Goal: Task Accomplishment & Management: Complete application form

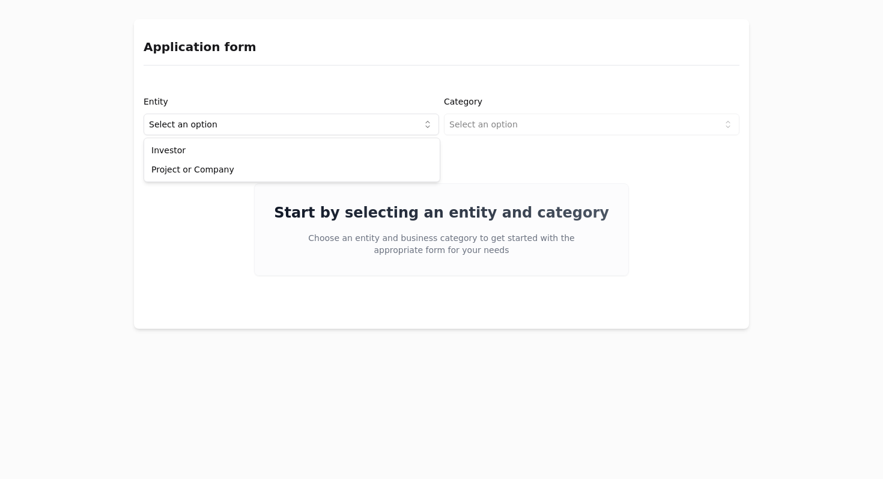
click at [219, 127] on html "Application form Entity Select an option Category Select an option Start by sel…" at bounding box center [441, 239] width 883 height 479
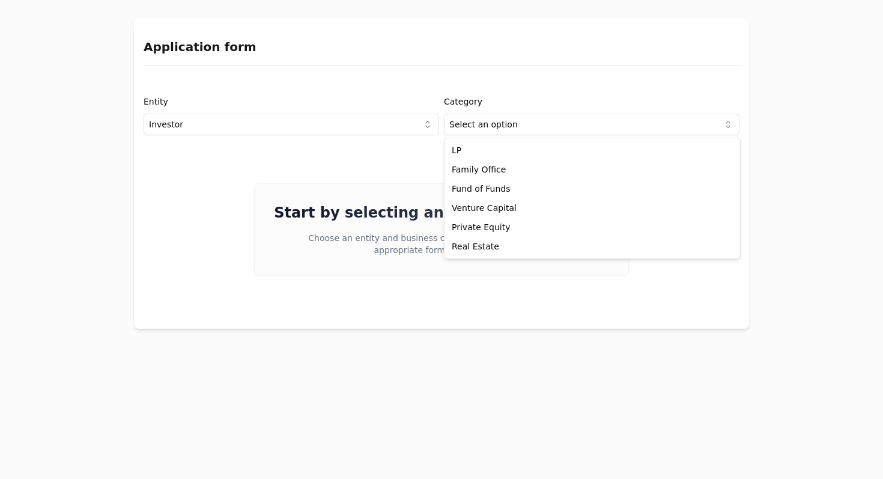
click at [490, 122] on html "Application form Entity Investor Category Select an option Start by selecting a…" at bounding box center [441, 239] width 883 height 479
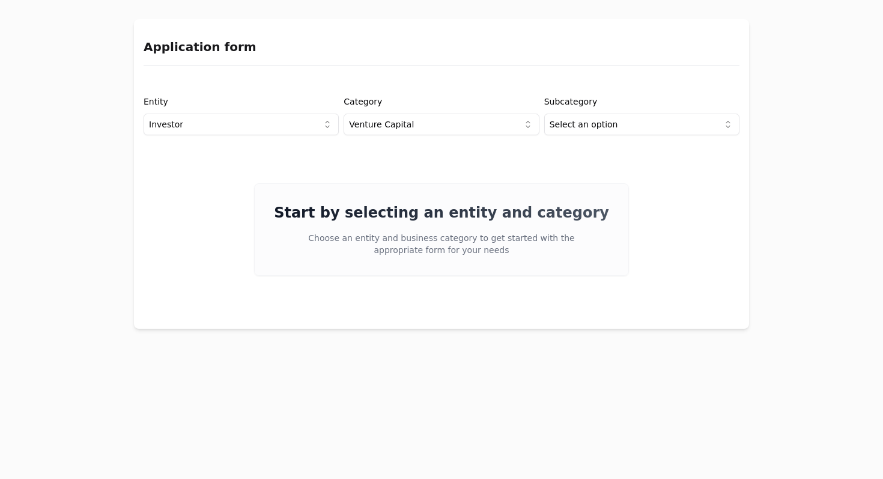
click at [446, 306] on div "Entity Investor Category Venture Capital Subcategory Select an option Start by …" at bounding box center [441, 202] width 615 height 234
click at [446, 214] on h2 "Start by selecting an entity and category" at bounding box center [441, 212] width 335 height 19
click at [736, 271] on div "Start by selecting an entity and category Choose an entity and business categor…" at bounding box center [442, 229] width 596 height 93
click at [435, 243] on p "Choose an entity and business category to get started with the appropriate form…" at bounding box center [441, 244] width 269 height 24
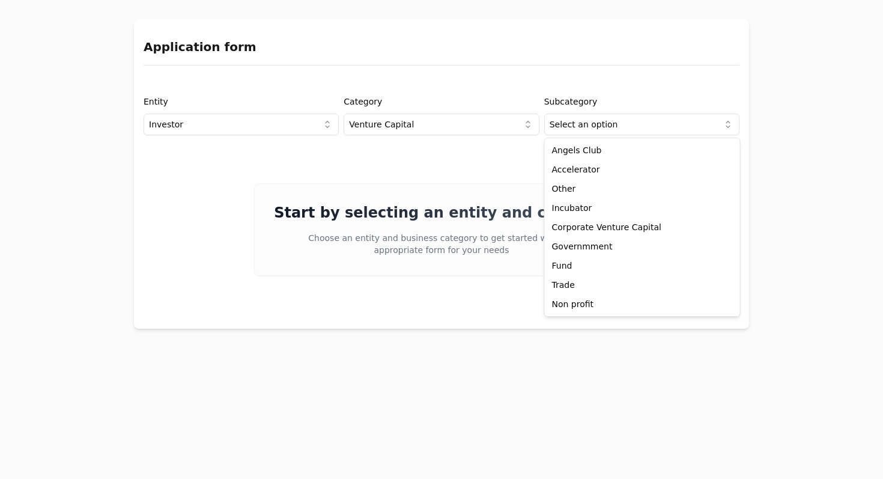
click at [603, 115] on html "Application form Entity Investor Category Venture Capital Subcategory Select an…" at bounding box center [441, 239] width 883 height 479
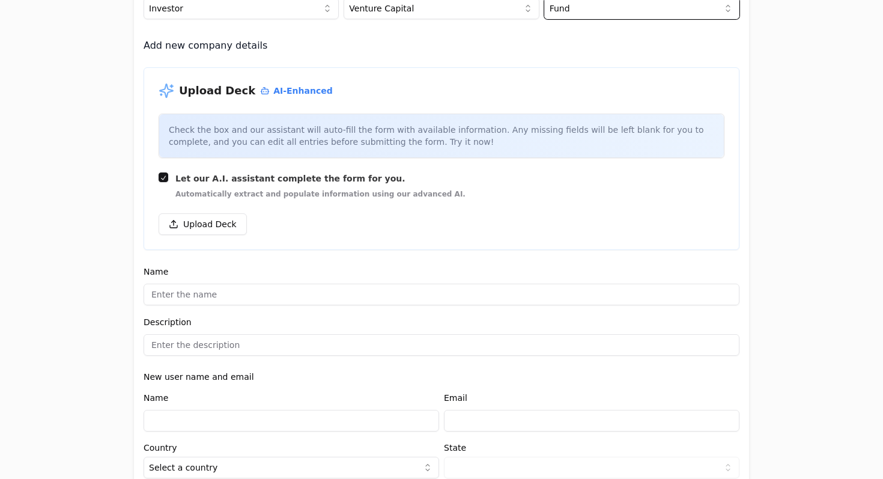
scroll to position [100, 0]
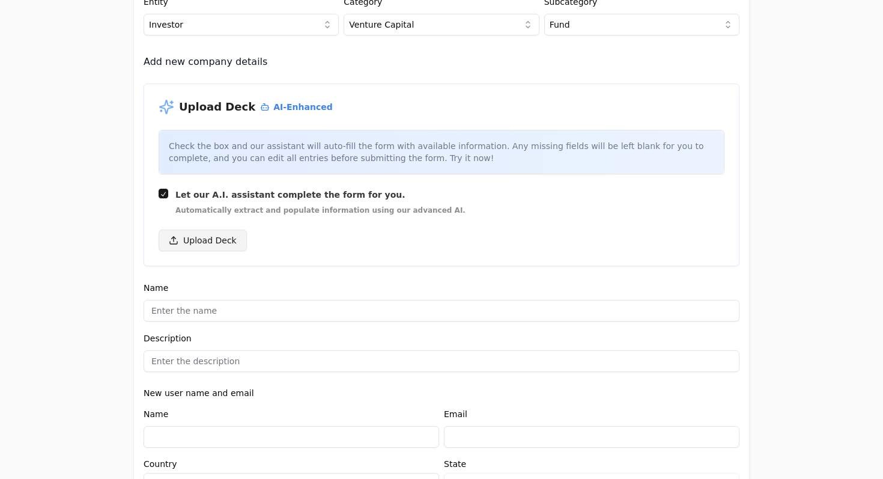
click at [209, 242] on button "Upload Deck" at bounding box center [203, 241] width 88 height 22
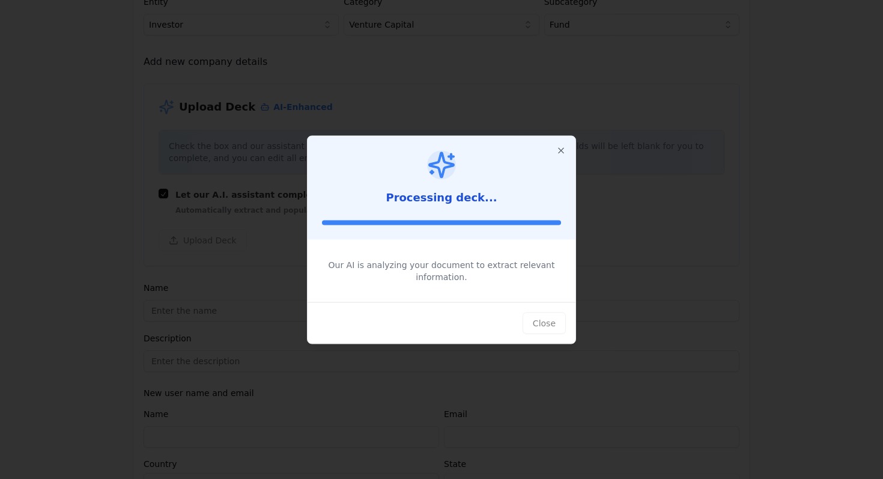
type input "[PERSON_NAME] Cygnus"
type input "Unleashing Infinite Progress through Latino Deep Tech"
type input "$5,000,000,000"
type textarea "Invest in global deep tech startups founded by [DEMOGRAPHIC_DATA] founders, foc…"
type input "$1,000,000"
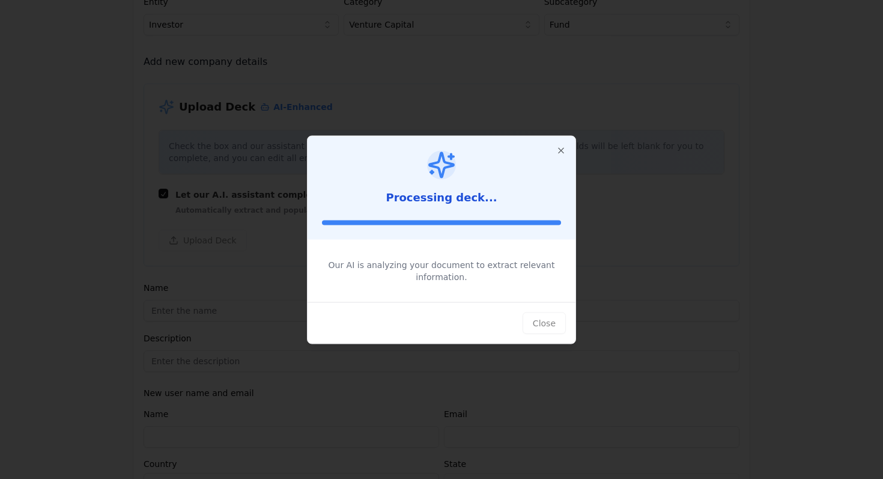
type textarea "Auth0, SATELLOGIC, Skyloom, [PERSON_NAME], NOVO SPACE, SPLIGHT, FALCOMM, ArgenT…"
type textarea "Equity investments under standard US Venture Capital terms."
type input "100"
type textarea "Auth0 acquisition by Okta ($6.5B), SATELLOGIC IPO via NASDAQ"
type textarea "Mentorship, extensive [PERSON_NAME] network, investor relations, and ecosystem …"
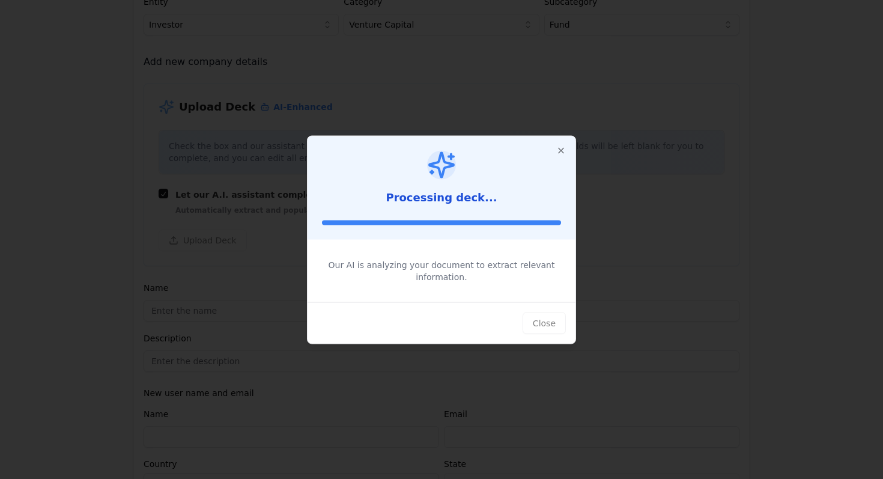
type textarea "Focus on deep tech breakthroughs with [DEMOGRAPHIC_DATA] founders, leveraging t…"
type textarea "Co-investment opportunities with [PERSON_NAME] network and other investors."
type input "[URL][DOMAIN_NAME]"
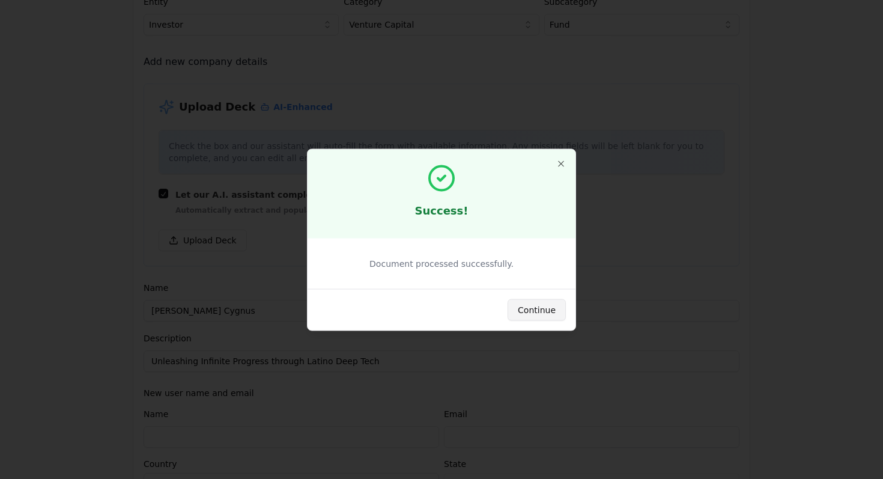
click at [534, 308] on button "Continue" at bounding box center [537, 310] width 58 height 22
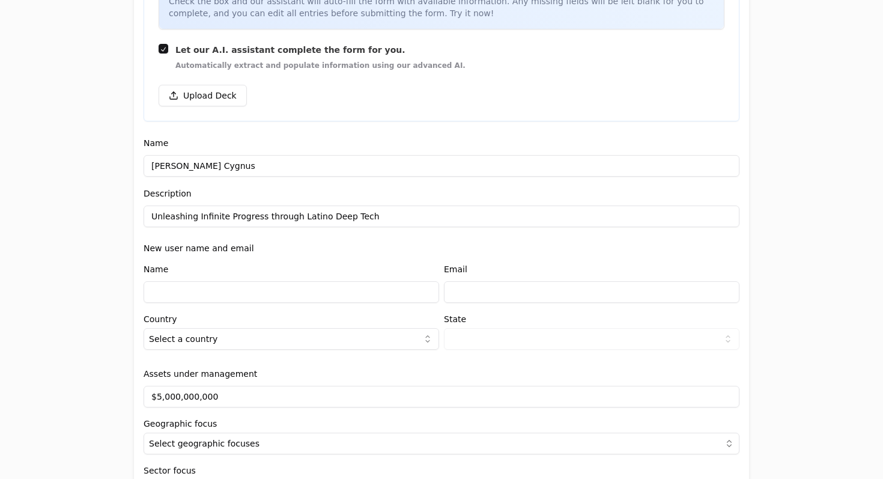
scroll to position [249, 0]
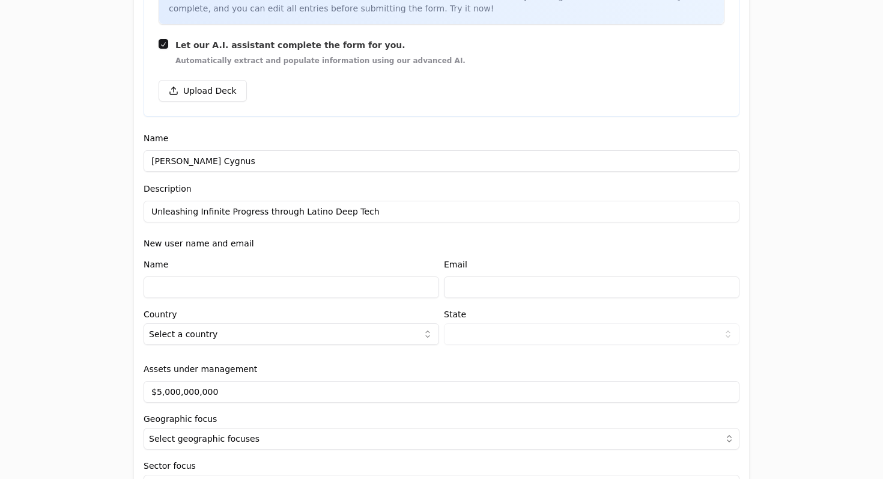
click at [180, 288] on input at bounding box center [292, 287] width 296 height 22
type input "[PERSON_NAME]"
type input "[EMAIL_ADDRESS][DOMAIN_NAME]"
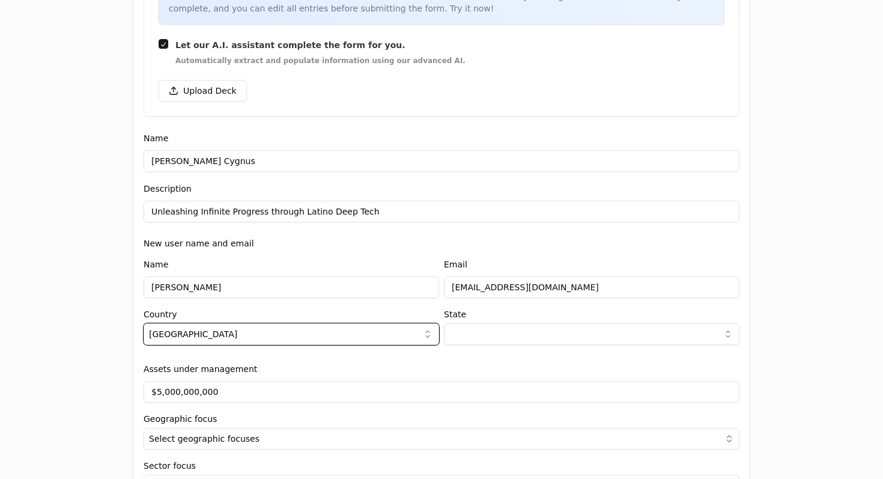
select select "1d353006-4738-4b62-8191-e6fb0769daa5"
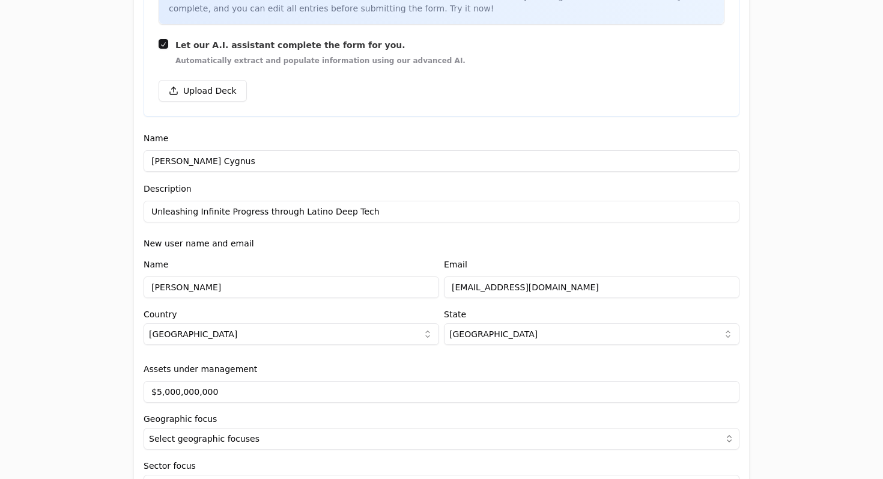
click at [83, 362] on div "Application form Entity Investor Category Venture Capital Subcategory Fund Add …" at bounding box center [441, 239] width 883 height 479
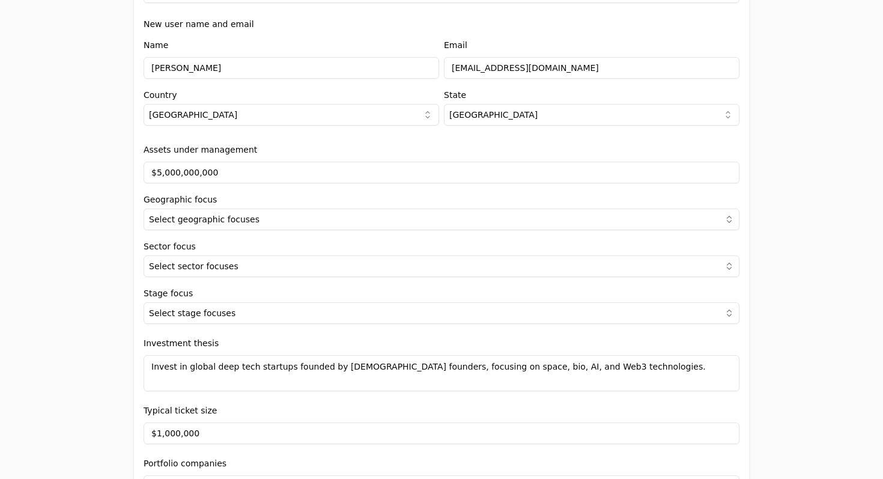
scroll to position [474, 0]
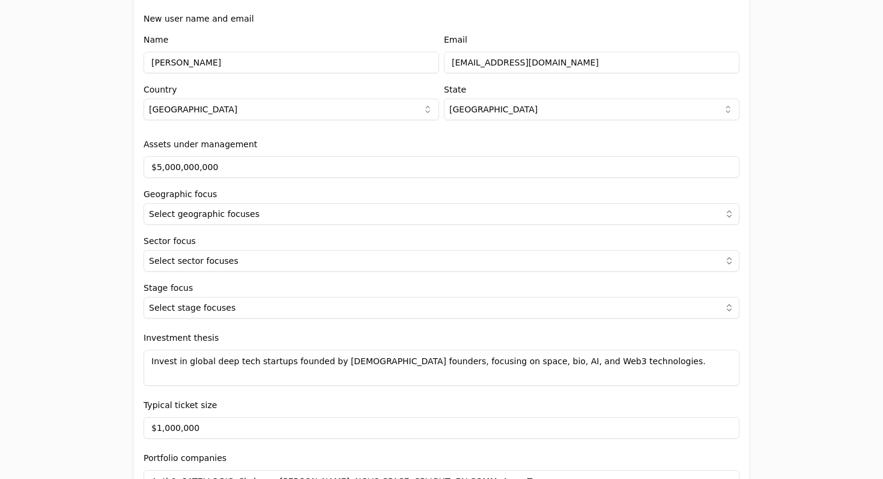
click at [215, 166] on input "$5,000,000,000" at bounding box center [442, 167] width 596 height 22
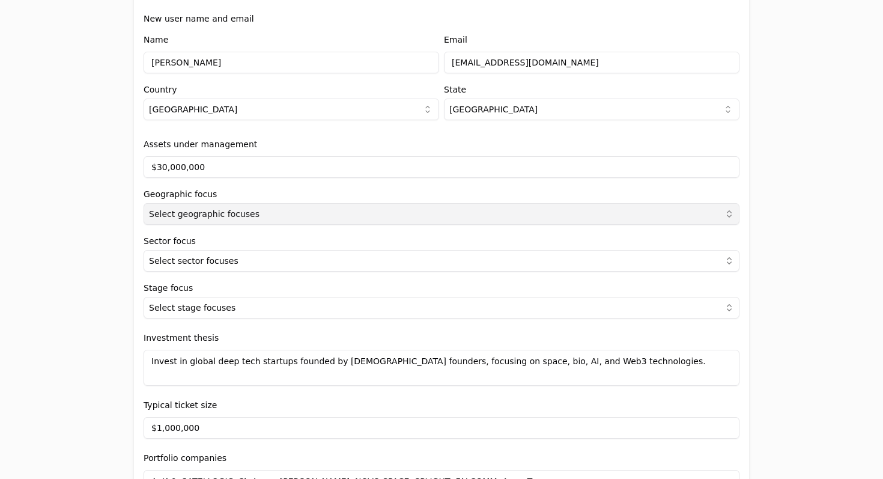
type input "$30,000,000"
click at [172, 215] on span "Select geographic focuses" at bounding box center [204, 214] width 111 height 12
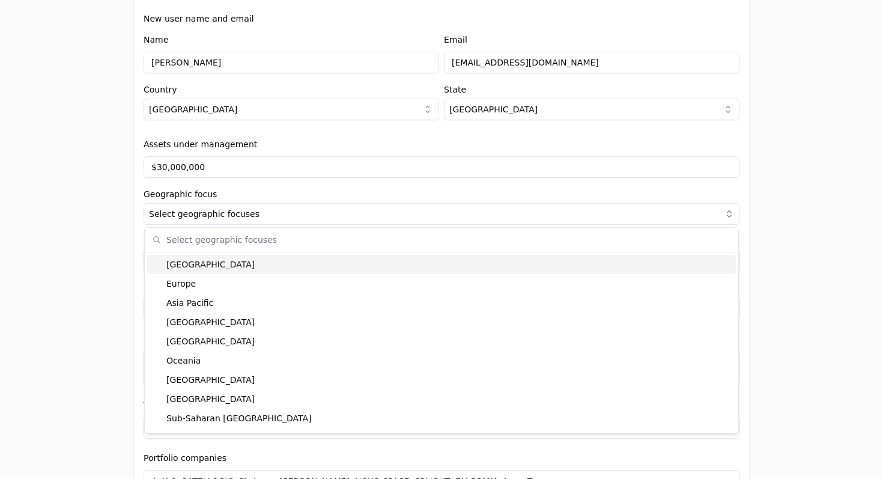
click at [187, 261] on div "[GEOGRAPHIC_DATA]" at bounding box center [441, 264] width 589 height 19
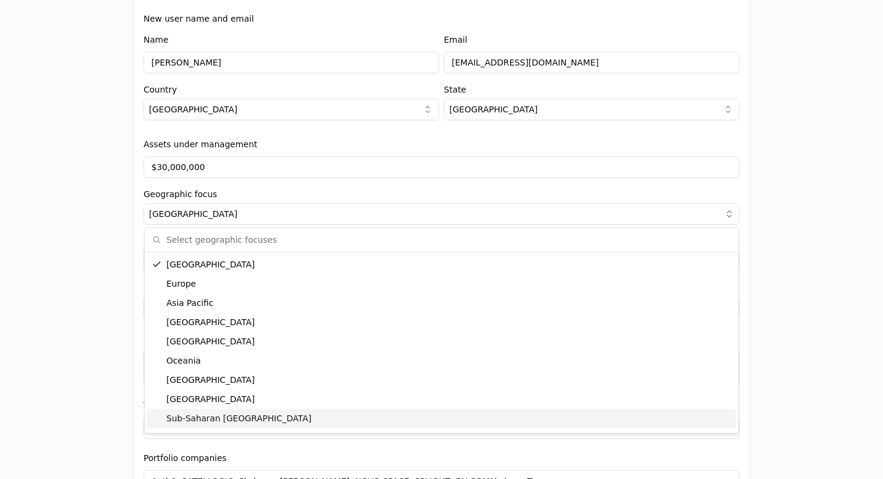
click at [105, 341] on div "Application form Entity Investor Category Venture Capital Subcategory Fund Add …" at bounding box center [441, 239] width 883 height 479
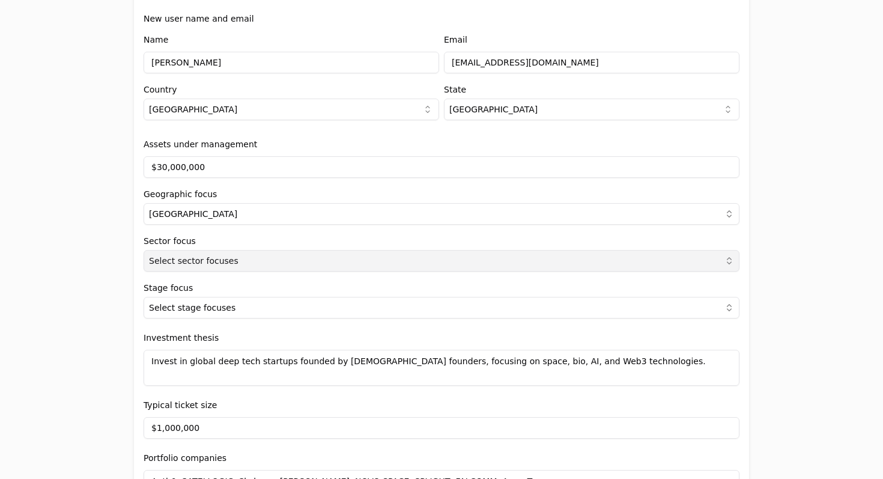
click at [197, 262] on span "Select sector focuses" at bounding box center [194, 261] width 90 height 12
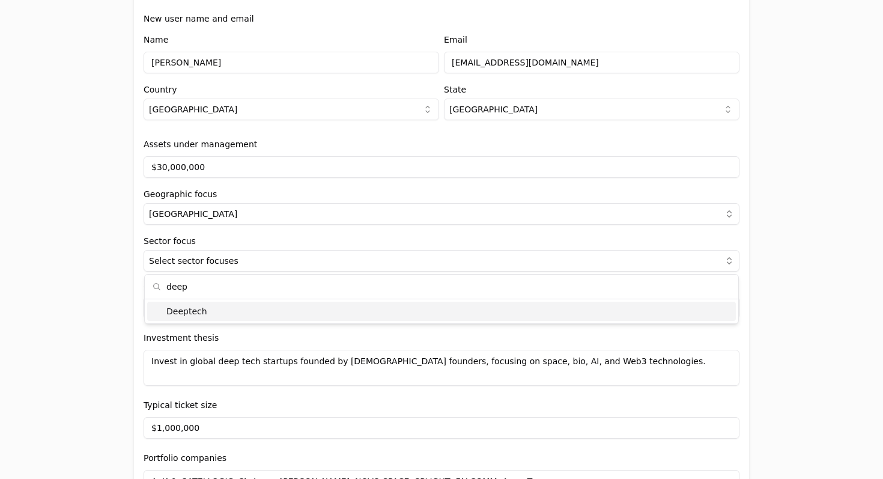
type input "deep"
click at [185, 317] on div "Deeptech" at bounding box center [441, 311] width 589 height 19
click at [96, 305] on div "Application form Entity Investor Category Venture Capital Subcategory Fund Add …" at bounding box center [441, 239] width 883 height 479
click at [200, 309] on span "Select stage focuses" at bounding box center [192, 308] width 87 height 12
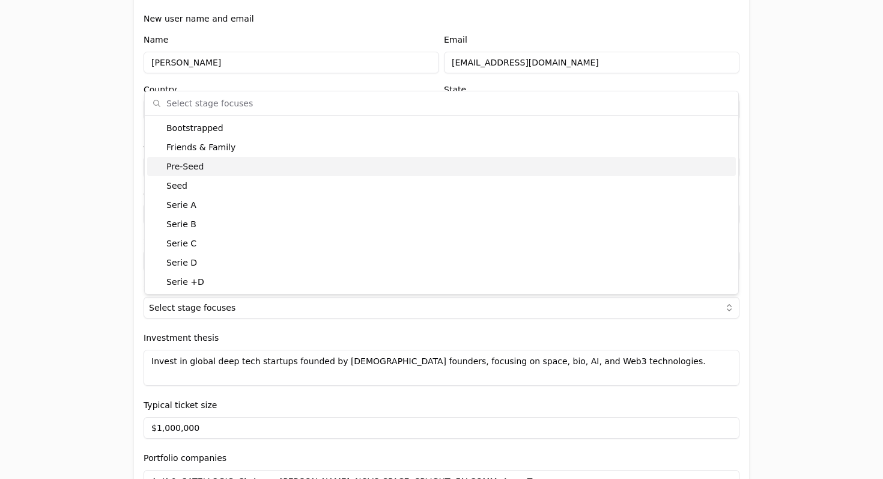
click at [194, 171] on div "Pre-Seed" at bounding box center [441, 166] width 589 height 19
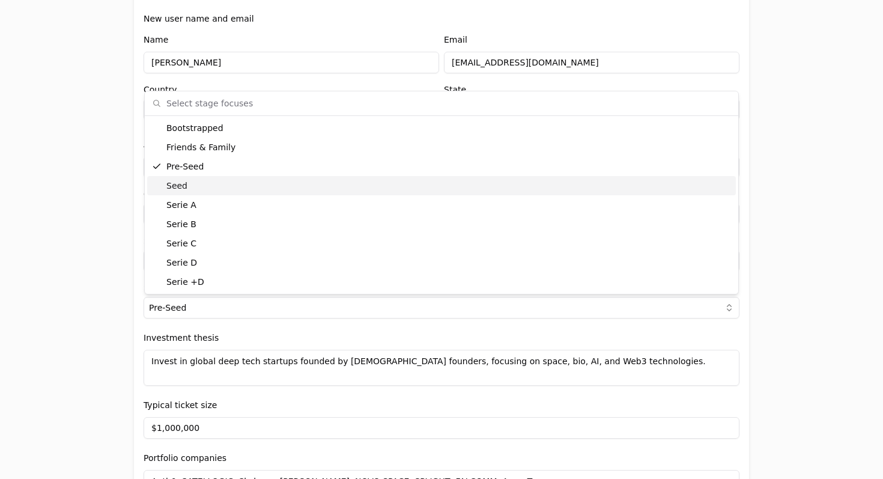
click at [183, 187] on div "Seed" at bounding box center [441, 185] width 589 height 19
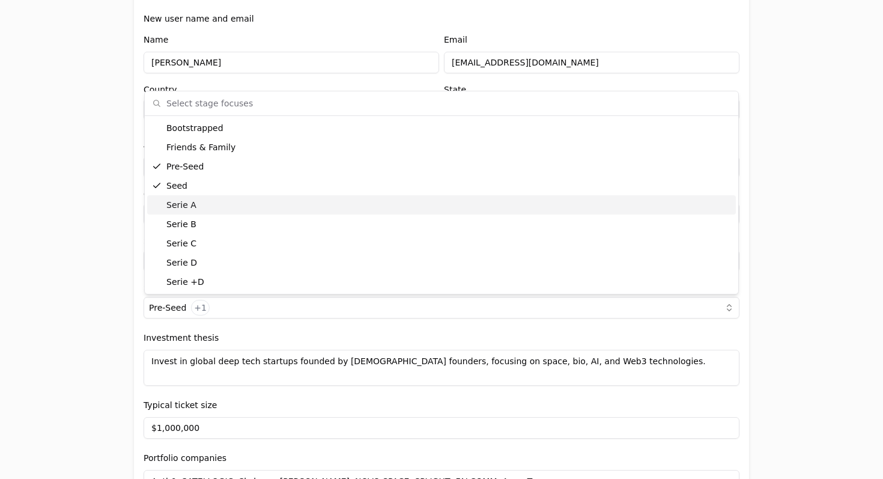
click at [174, 204] on div "Serie A" at bounding box center [441, 204] width 589 height 19
click at [70, 210] on div "Application form Entity Investor Category Venture Capital Subcategory Fund Add …" at bounding box center [441, 239] width 883 height 479
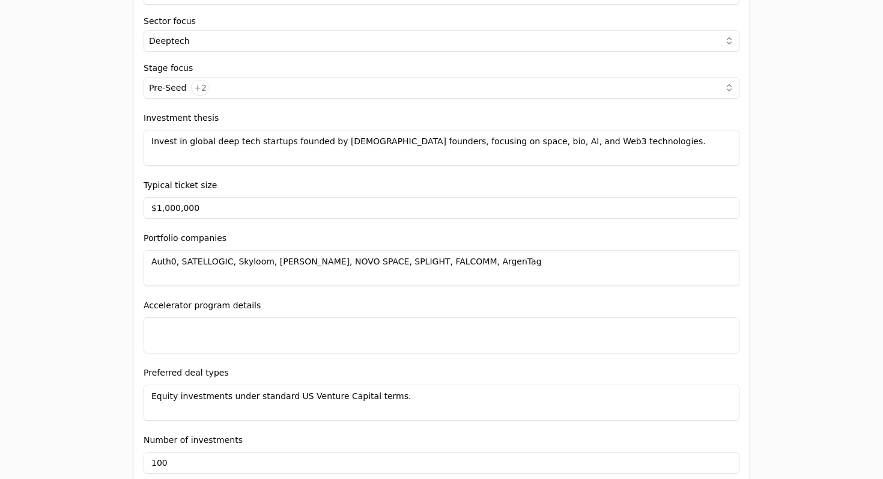
scroll to position [704, 0]
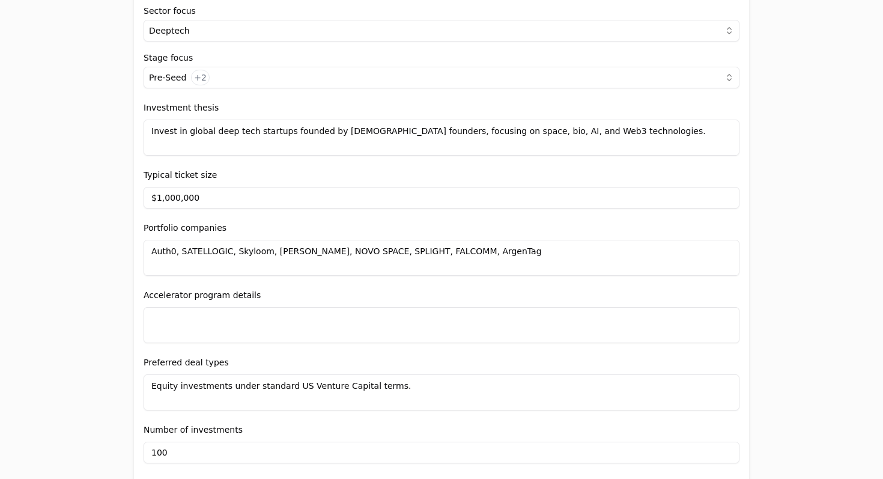
drag, startPoint x: 201, startPoint y: 198, endPoint x: 59, endPoint y: 193, distance: 141.9
click at [59, 193] on div "Application form Entity Investor Category Venture Capital Subcategory Fund Add …" at bounding box center [441, 239] width 883 height 479
type input "$500,000"
click at [52, 255] on div "Application form Entity Investor Category Venture Capital Subcategory Fund Add …" at bounding box center [441, 239] width 883 height 479
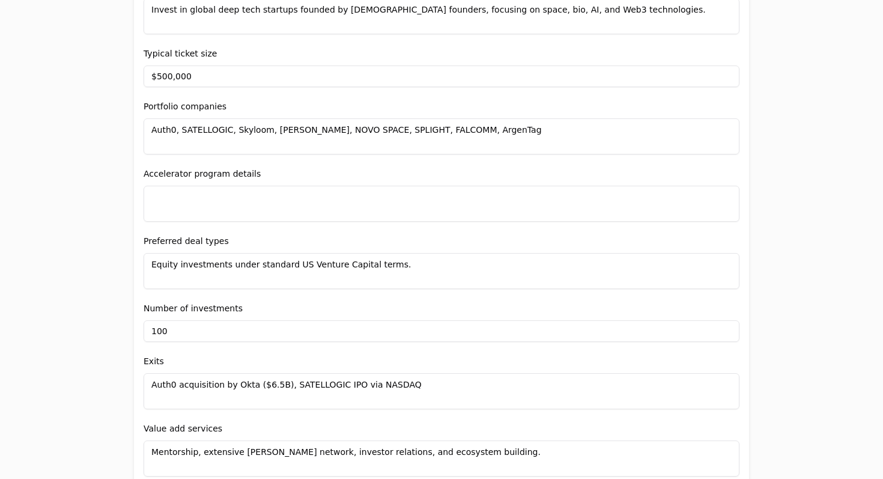
scroll to position [835, 0]
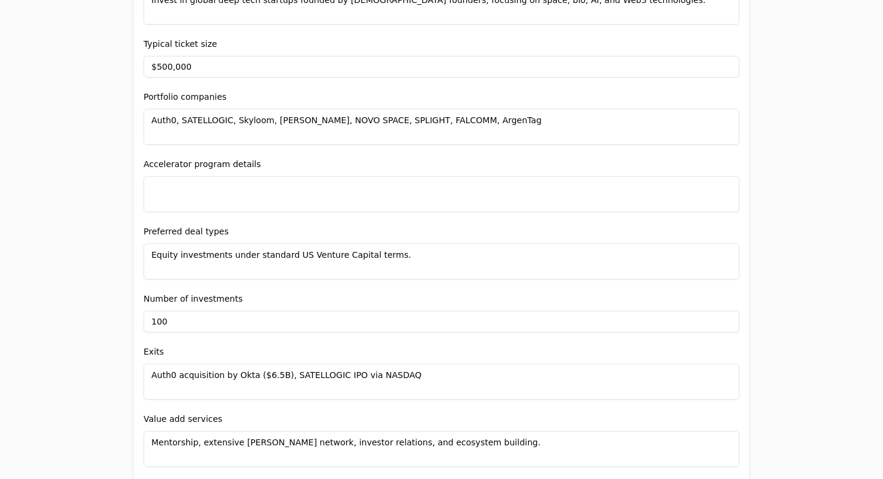
click at [192, 198] on textarea at bounding box center [442, 194] width 596 height 36
type textarea "NA"
click at [97, 201] on div "Application form Entity Investor Category Venture Capital Subcategory Fund Add …" at bounding box center [441, 239] width 883 height 479
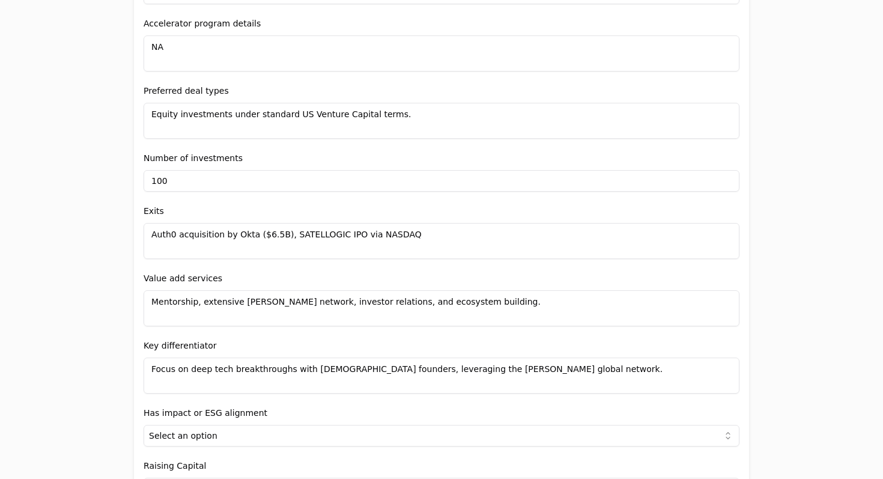
scroll to position [978, 0]
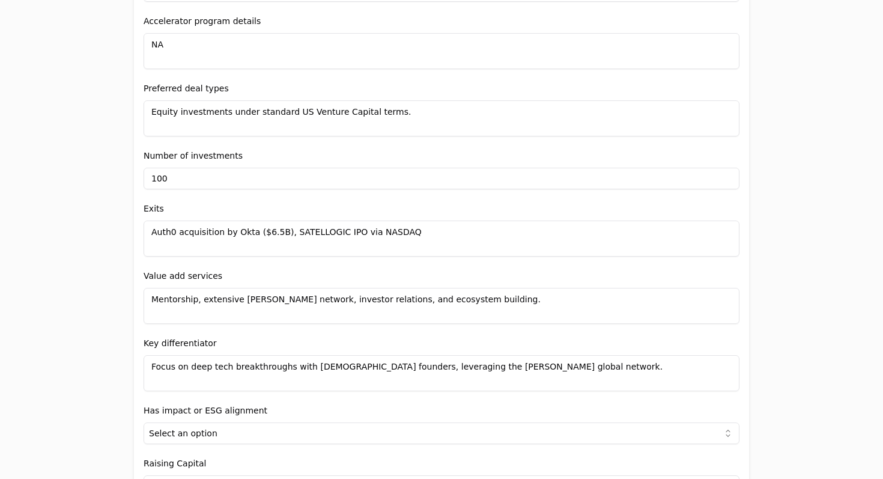
drag, startPoint x: 178, startPoint y: 177, endPoint x: 96, endPoint y: 177, distance: 82.3
click at [96, 177] on div "Application form Entity Investor Category Venture Capital Subcategory Fund Add …" at bounding box center [441, 239] width 883 height 479
type input "40"
click at [79, 207] on div "Application form Entity Investor Category Venture Capital Subcategory Fund Add …" at bounding box center [441, 239] width 883 height 479
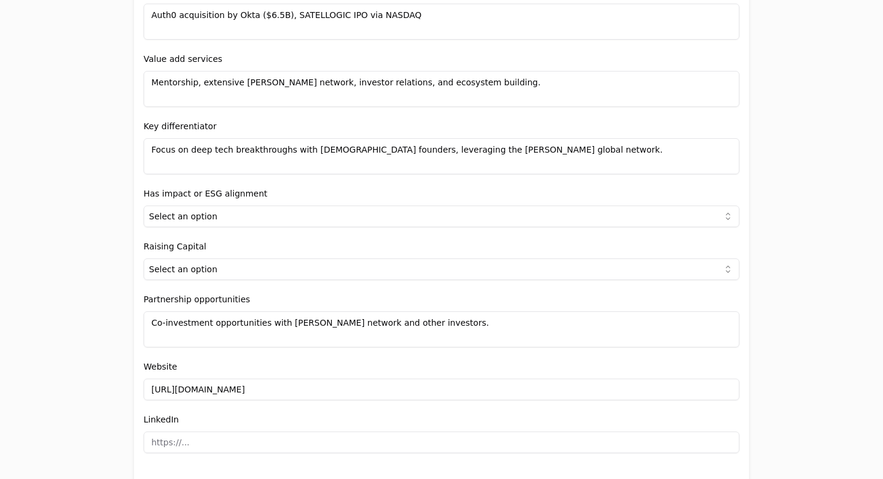
scroll to position [1220, 0]
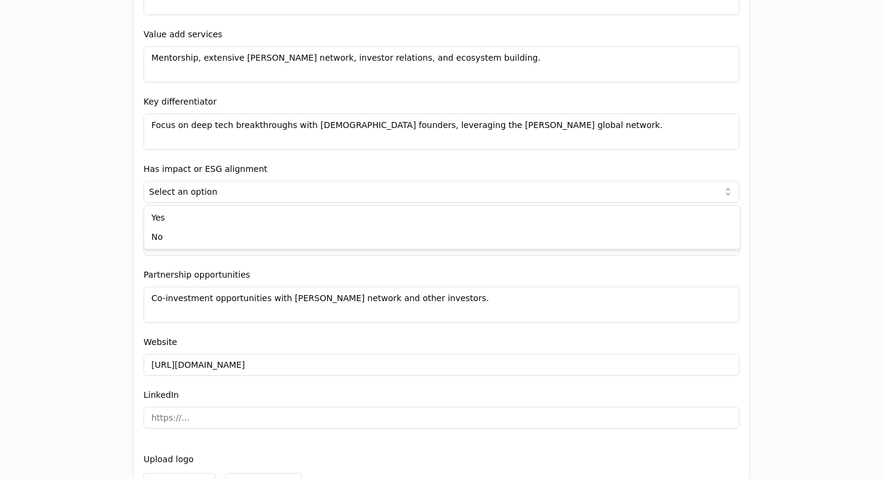
click at [192, 198] on html "Application form Entity Investor Category Venture Capital Subcategory Fund Add …" at bounding box center [441, 239] width 883 height 479
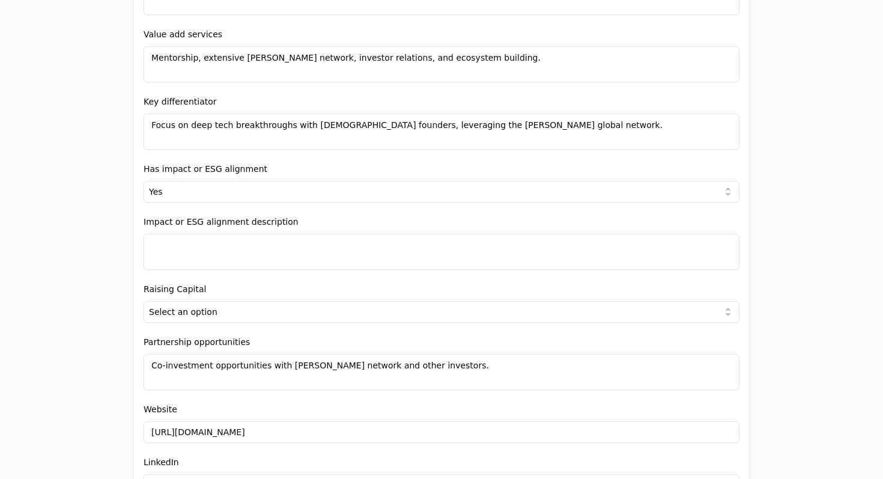
click at [184, 250] on textarea at bounding box center [442, 252] width 596 height 36
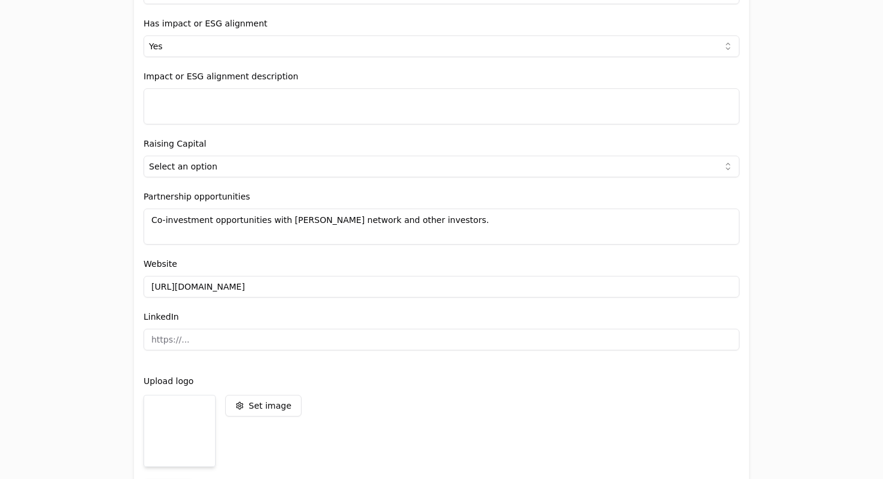
scroll to position [1366, 0]
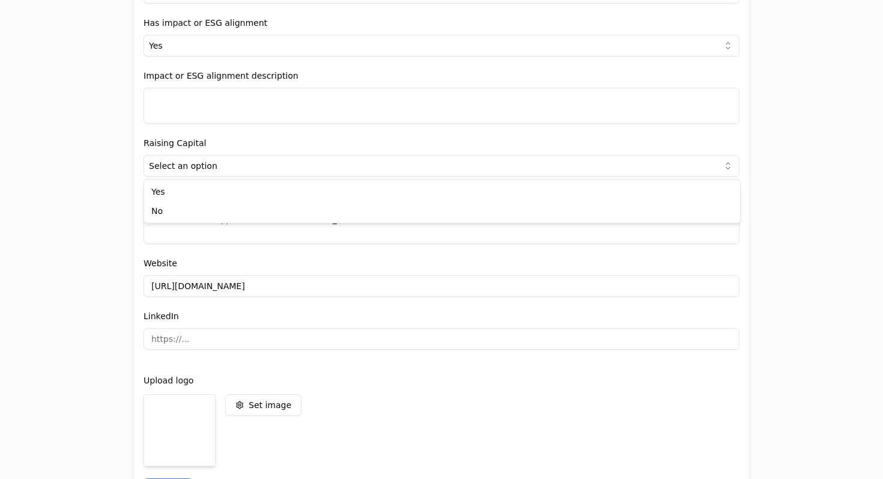
click at [204, 170] on html "Application form Entity Investor Category Venture Capital Subcategory Fund Add …" at bounding box center [441, 239] width 883 height 479
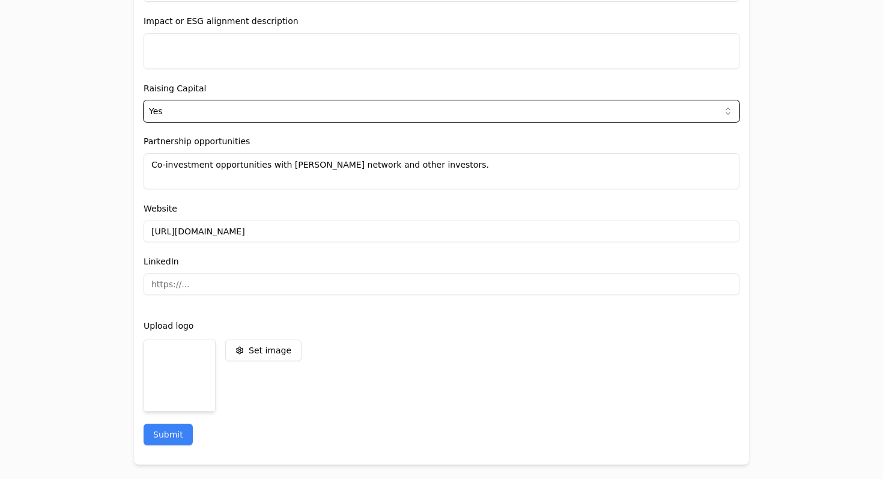
scroll to position [1425, 0]
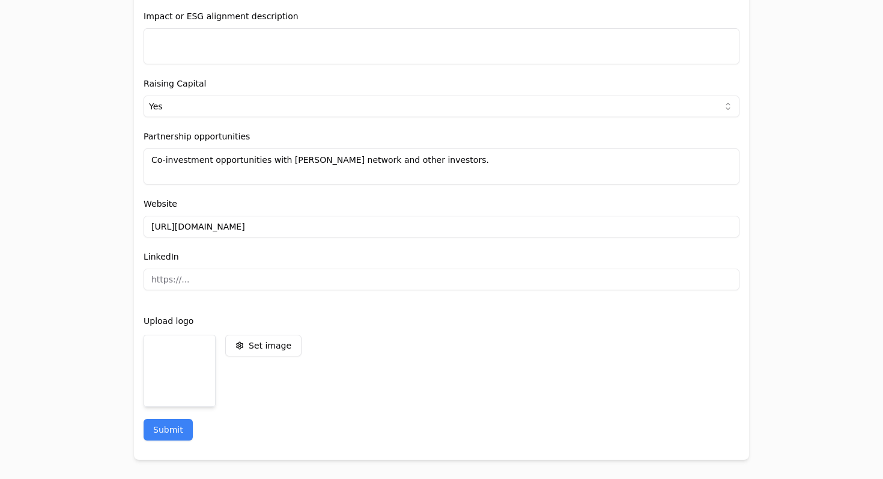
click at [195, 276] on input at bounding box center [442, 280] width 596 height 22
paste input "https://www.linkedin.com/company/drapercygnus/?viewAsMember=true"
type input "https://www.linkedin.com/company/drapercygnus/?viewAsMember=true"
click at [301, 381] on div "Set image" at bounding box center [302, 371] width 154 height 72
click at [178, 430] on button "Submit" at bounding box center [168, 430] width 49 height 22
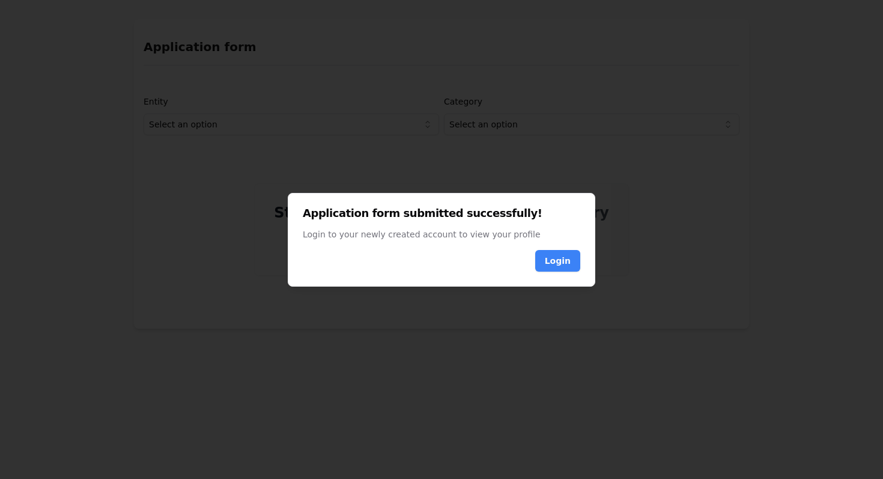
scroll to position [0, 0]
click at [556, 263] on link "Login" at bounding box center [558, 261] width 26 height 12
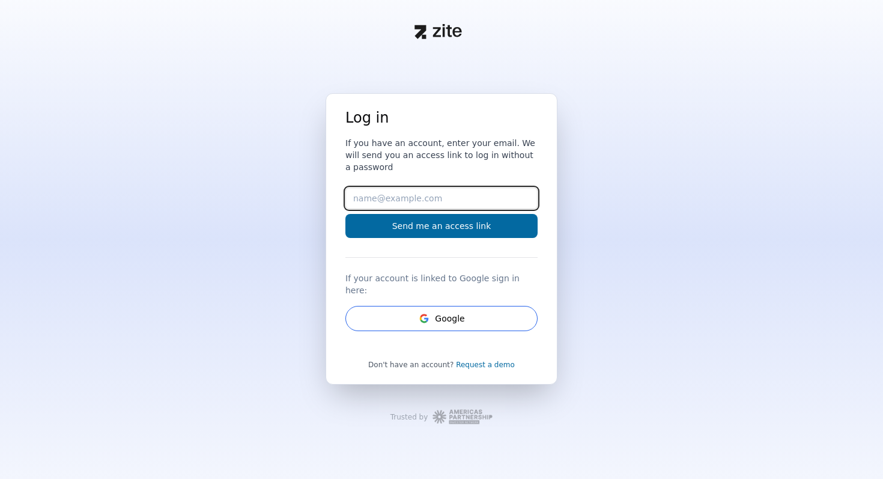
click at [431, 201] on input "Email" at bounding box center [442, 198] width 192 height 22
type input "[EMAIL_ADDRESS][DOMAIN_NAME]"
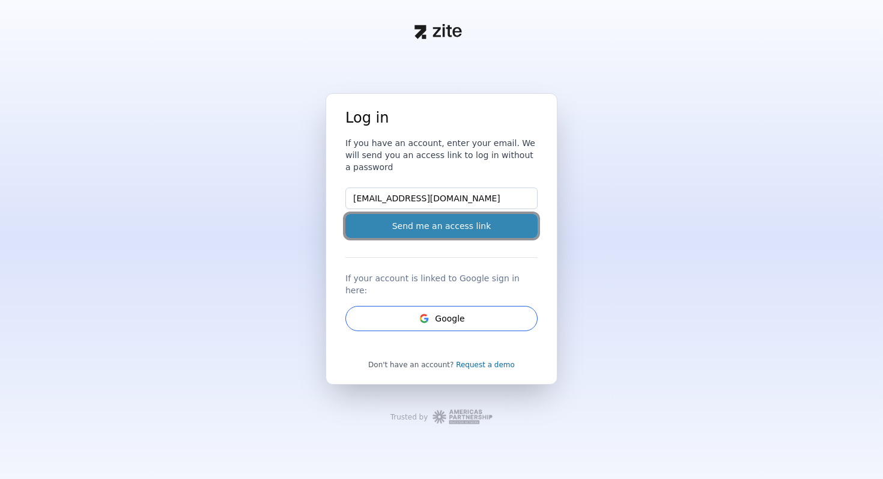
click at [472, 237] on button "Send me an access link" at bounding box center [442, 226] width 192 height 24
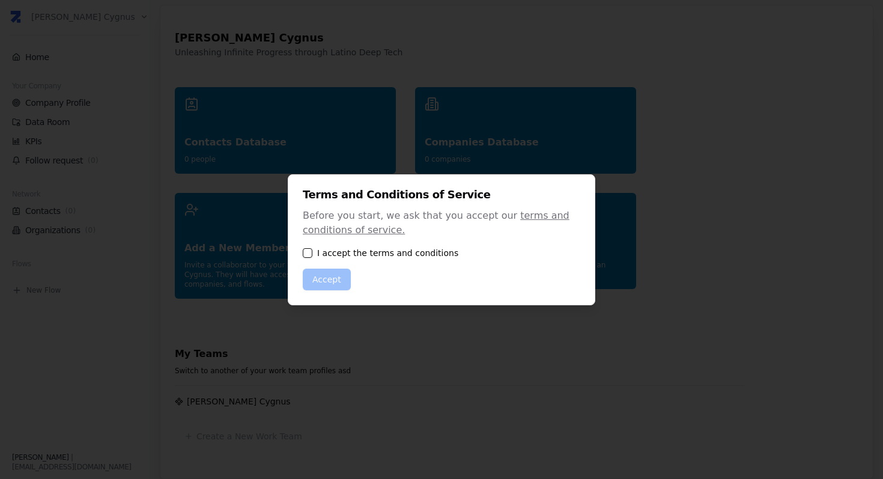
click at [309, 254] on button "button" at bounding box center [308, 253] width 10 height 10
click at [317, 276] on button "Accept" at bounding box center [327, 280] width 48 height 22
click at [332, 284] on button "Accept" at bounding box center [327, 280] width 48 height 22
click at [328, 276] on button "Accept" at bounding box center [327, 280] width 48 height 22
click at [400, 365] on div at bounding box center [441, 239] width 883 height 479
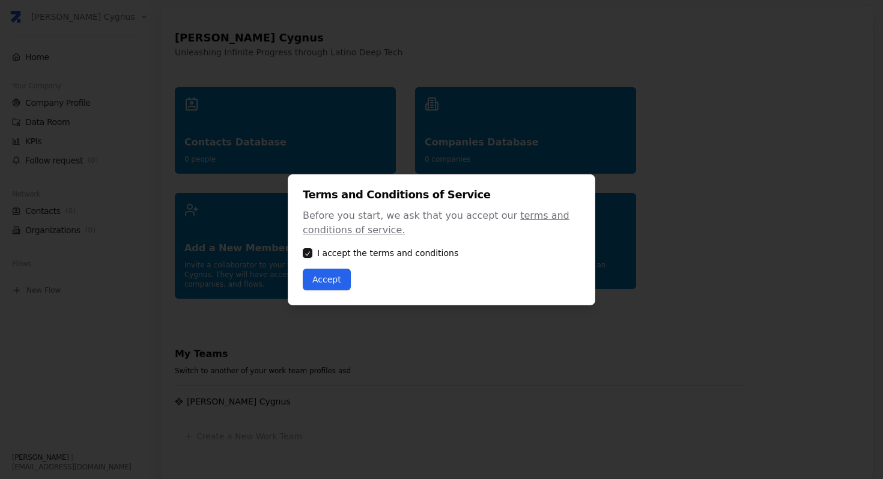
click at [328, 278] on button "Accept" at bounding box center [327, 280] width 48 height 22
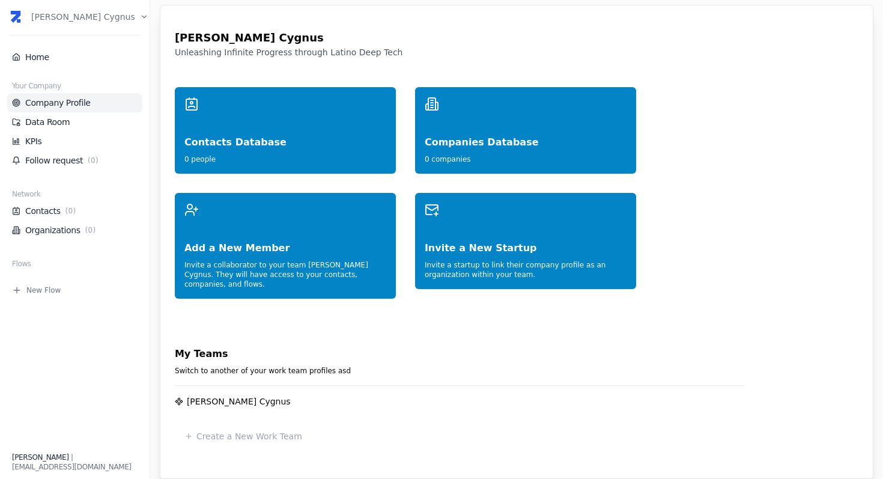
click at [67, 101] on link "Company Profile" at bounding box center [75, 103] width 126 height 12
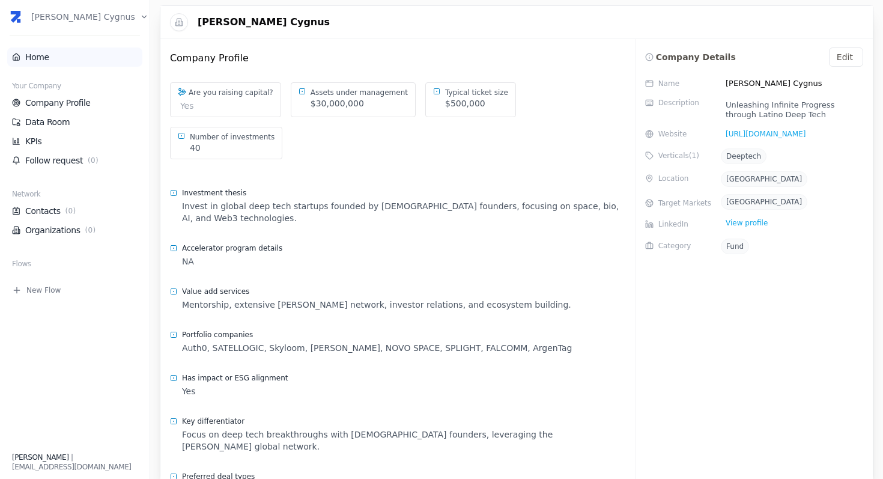
click at [52, 53] on link "Home" at bounding box center [75, 57] width 126 height 12
